Goal: Complete application form

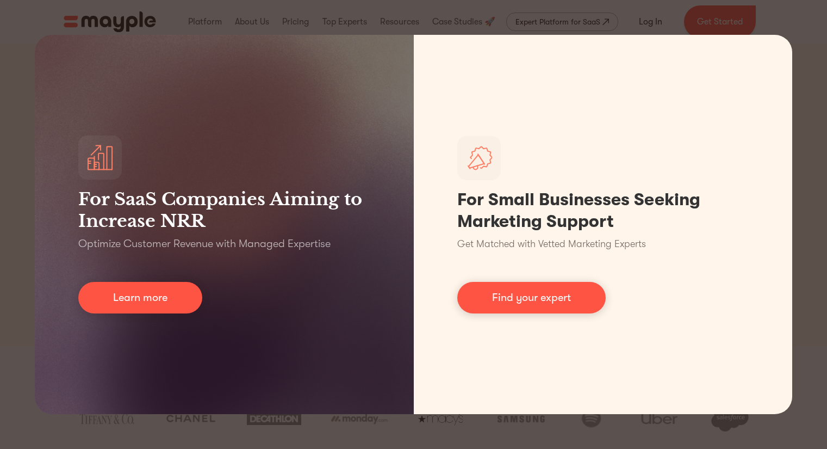
drag, startPoint x: 278, startPoint y: 9, endPoint x: 39, endPoint y: 35, distance: 240.7
click at [39, 35] on div "For SaaS Companies Aiming to Increase NRR Optimize Customer Revenue with Manage…" at bounding box center [413, 224] width 827 height 449
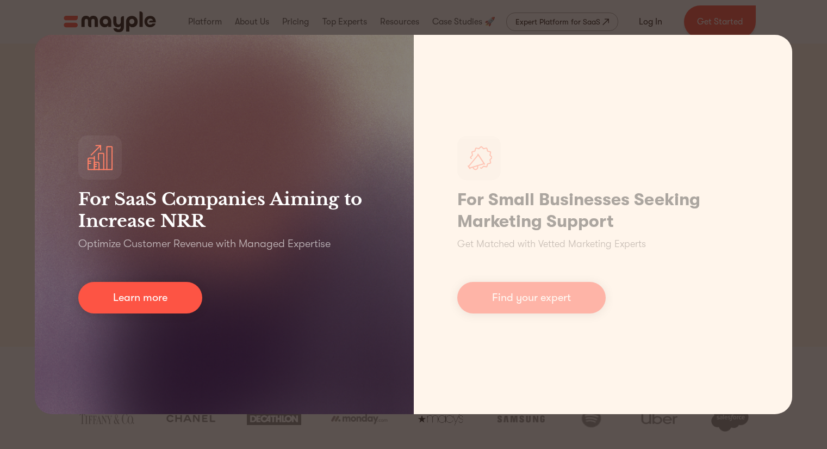
click at [167, 93] on div "For SaaS Companies Aiming to Increase NRR Optimize Customer Revenue with Manage…" at bounding box center [224, 224] width 379 height 379
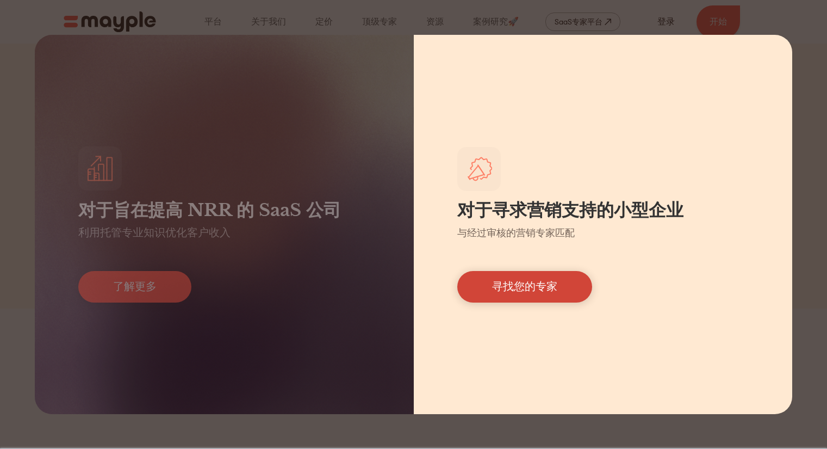
click at [527, 286] on font "寻找您的专家" at bounding box center [524, 286] width 65 height 13
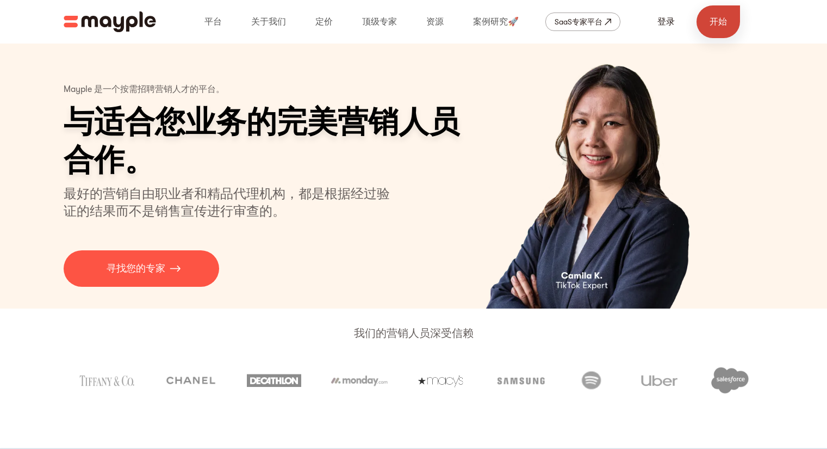
click at [700, 27] on link "开始" at bounding box center [718, 21] width 43 height 33
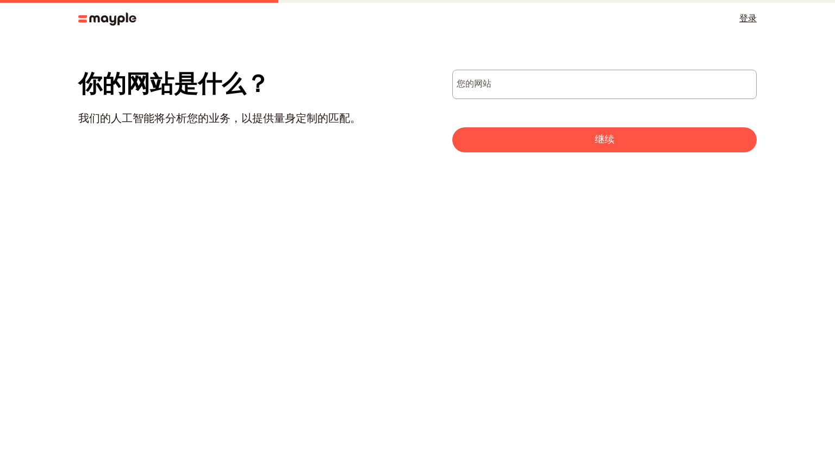
click at [573, 67] on section "你的网站是什么？ 我们的人工智能将分析您的业务，以提供量身定制的匹配。 您的网站 继续 谢谢！您的提交已收到！ 哎呀！提交表单时出错了。 帮助我们为您匹配 合…" at bounding box center [417, 115] width 835 height 156
click at [746, 20] on font "登录" at bounding box center [747, 19] width 17 height 10
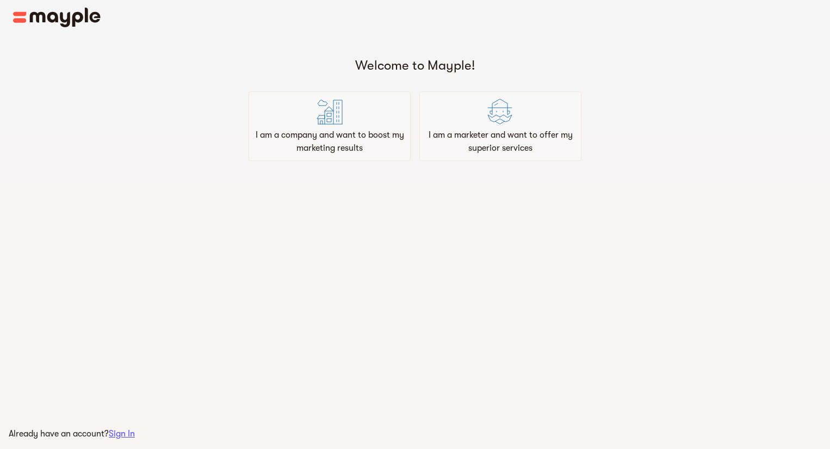
click at [692, 248] on main "Welcome to Mayple! I am a company and want to boost my marketing results I am a…" at bounding box center [415, 224] width 830 height 449
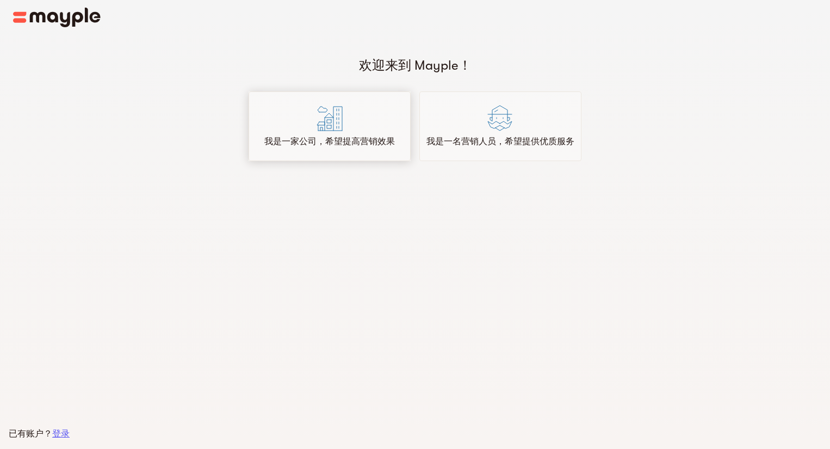
click at [369, 136] on p "我是一家公司，希望提高营销效果" at bounding box center [329, 141] width 130 height 13
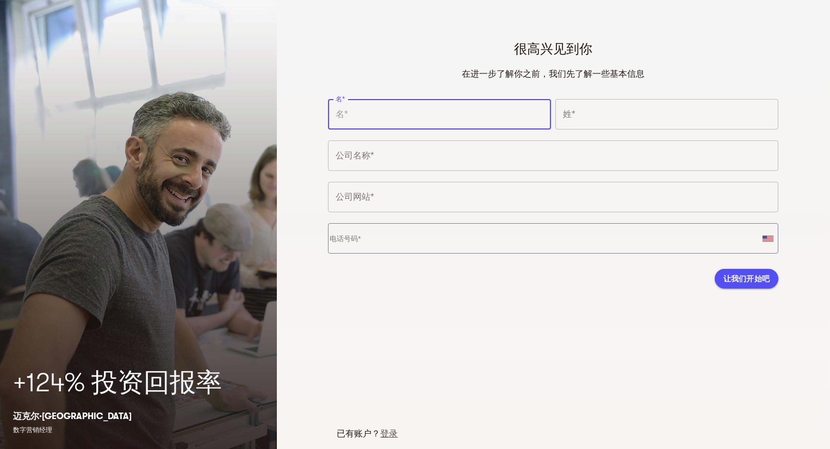
click at [361, 113] on input "text" at bounding box center [439, 114] width 223 height 30
type input "Chen"
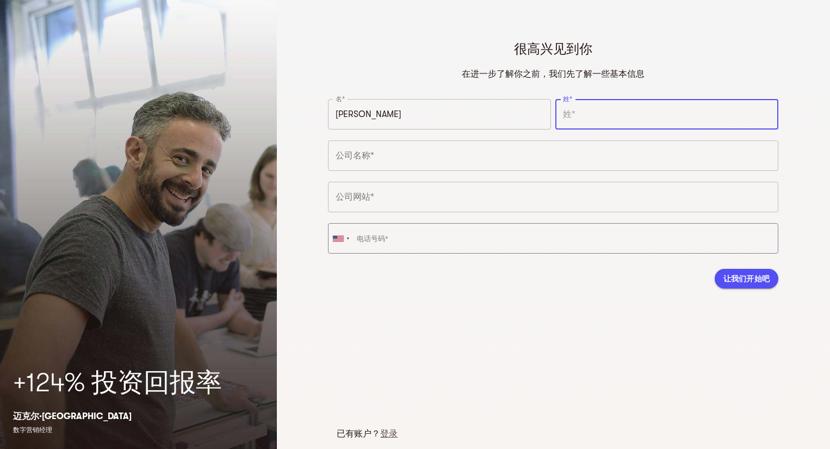
click at [639, 114] on input "text" at bounding box center [666, 114] width 223 height 30
type input "Lyu"
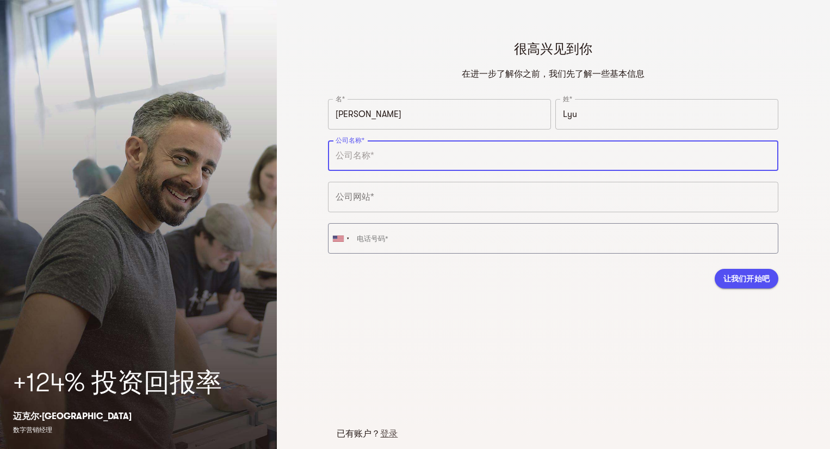
click at [410, 146] on input "text" at bounding box center [553, 155] width 450 height 30
type input "Northwest LK Media & Signage"
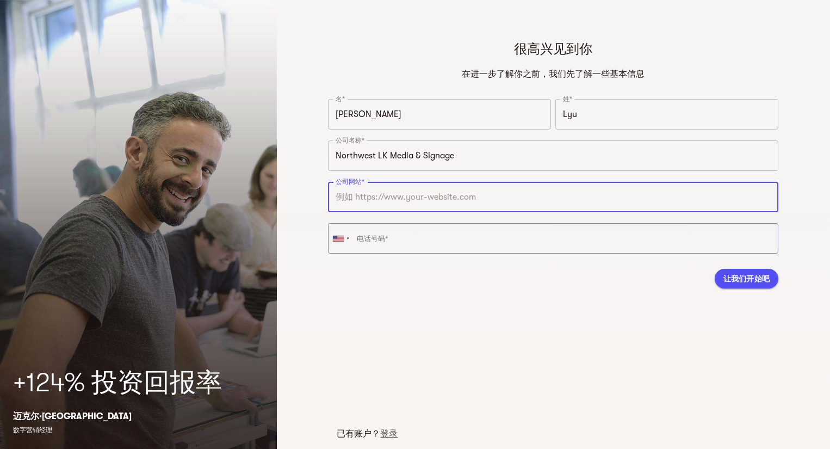
click at [389, 208] on input "text" at bounding box center [553, 197] width 450 height 30
type input "q"
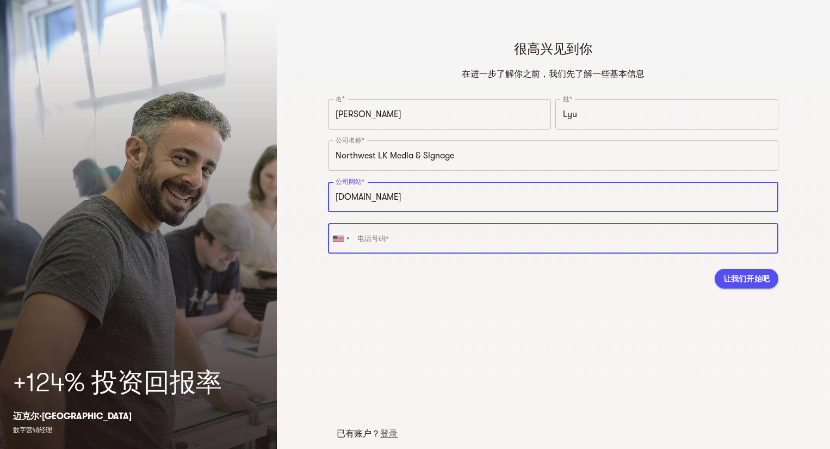
type input "https://www.northwestlk.com"
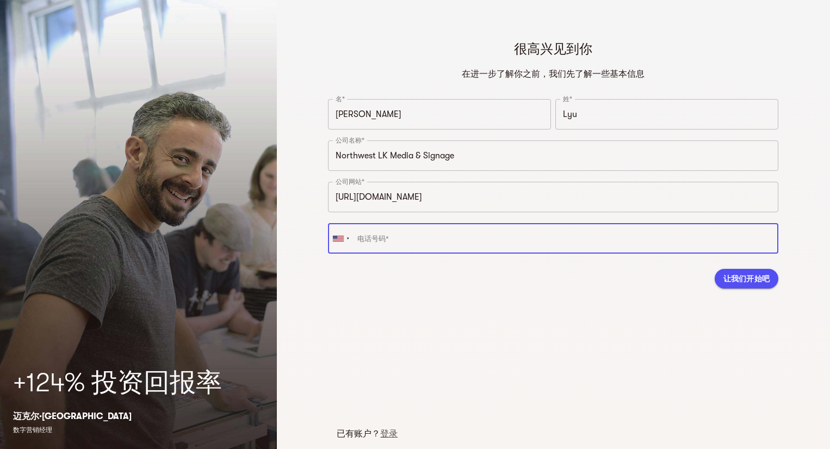
click at [378, 234] on input "tel" at bounding box center [553, 238] width 450 height 30
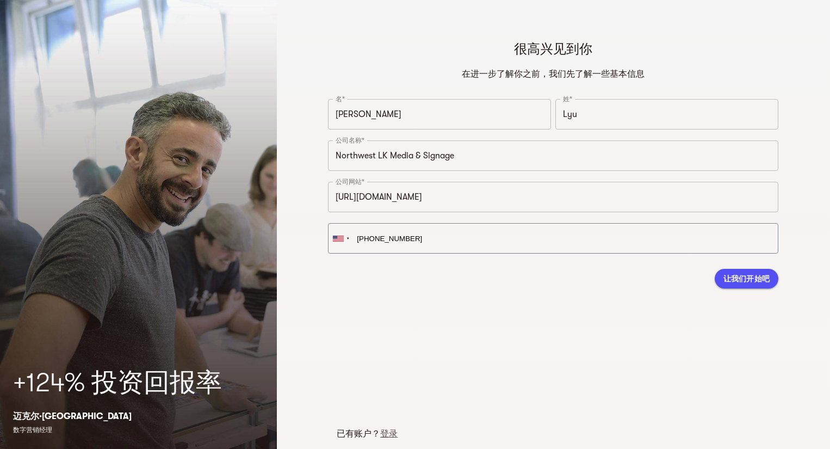
type input "+1 626-842-7823"
click at [725, 278] on font "让我们开始吧" at bounding box center [746, 278] width 47 height 9
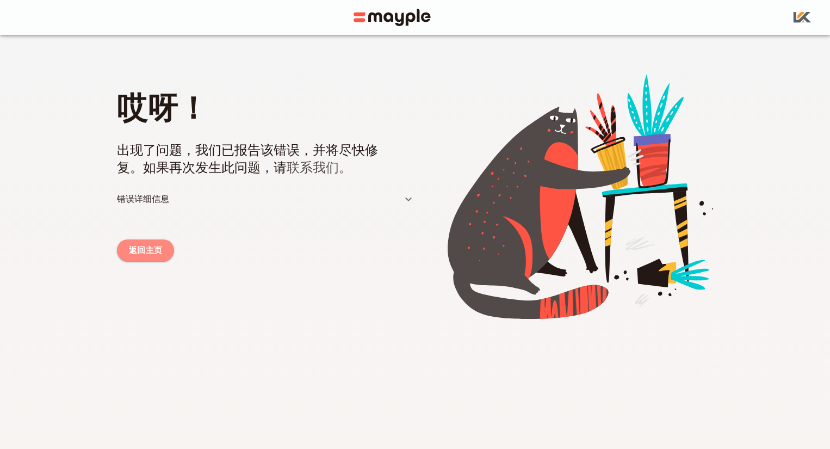
click at [163, 244] on link "返回主页" at bounding box center [145, 250] width 57 height 22
